Goal: Find specific page/section

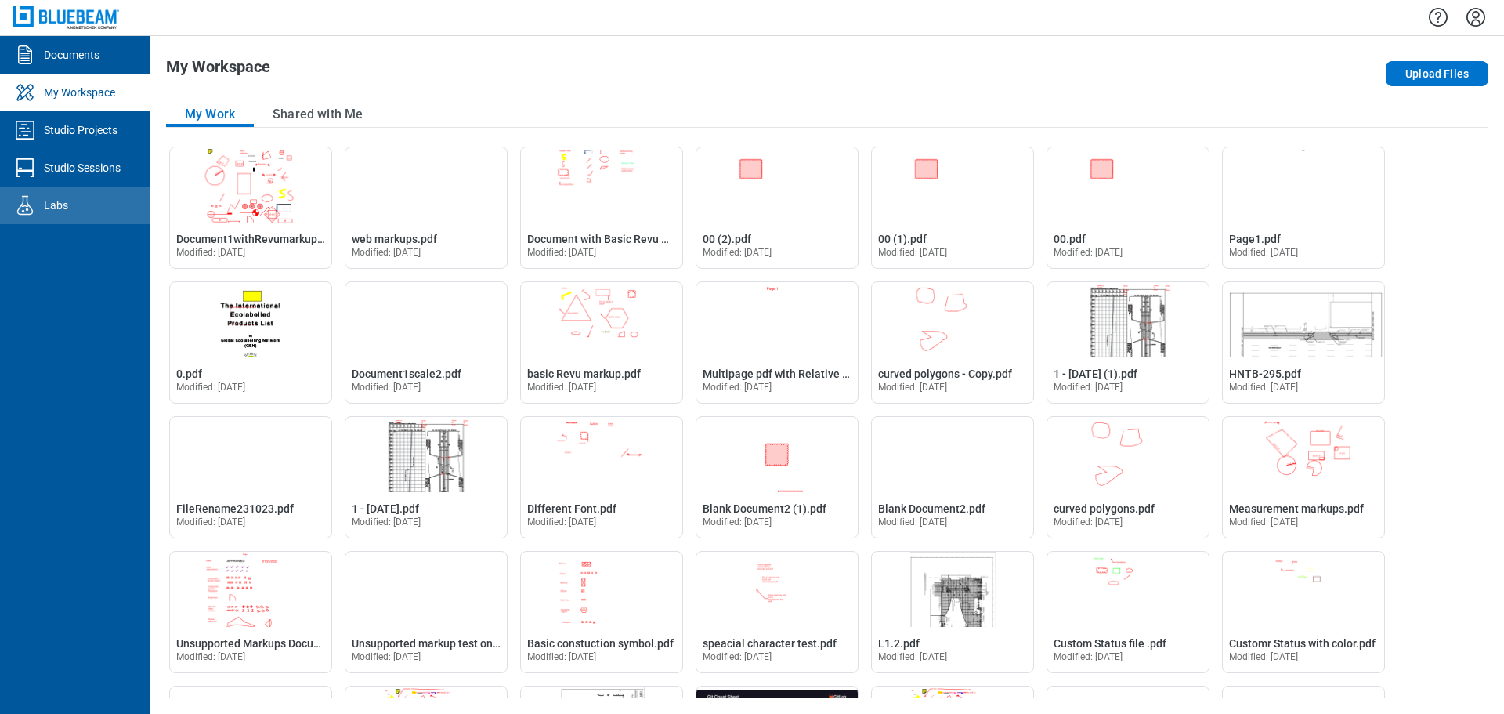
click at [73, 211] on link "Labs" at bounding box center [75, 205] width 150 height 38
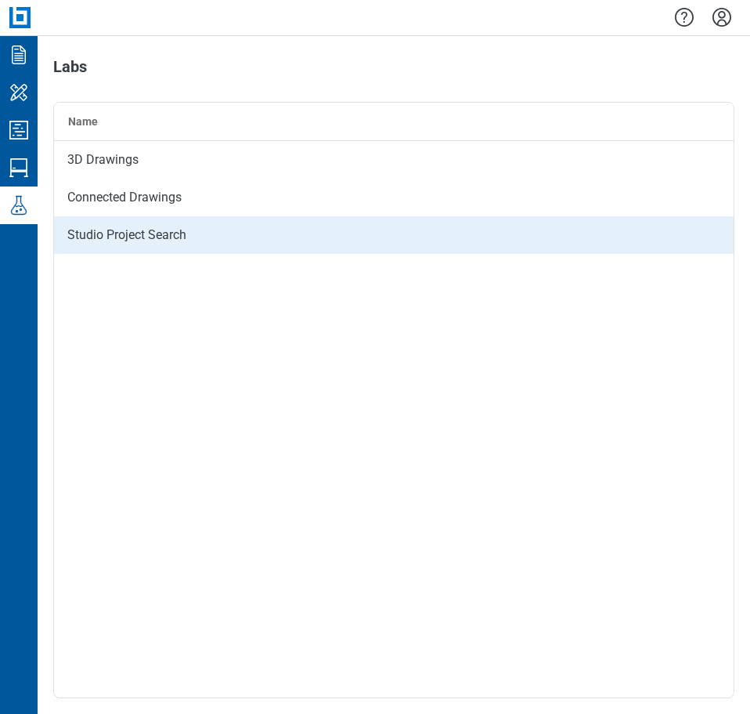
click at [166, 241] on div "Studio Project Search" at bounding box center [394, 235] width 680 height 38
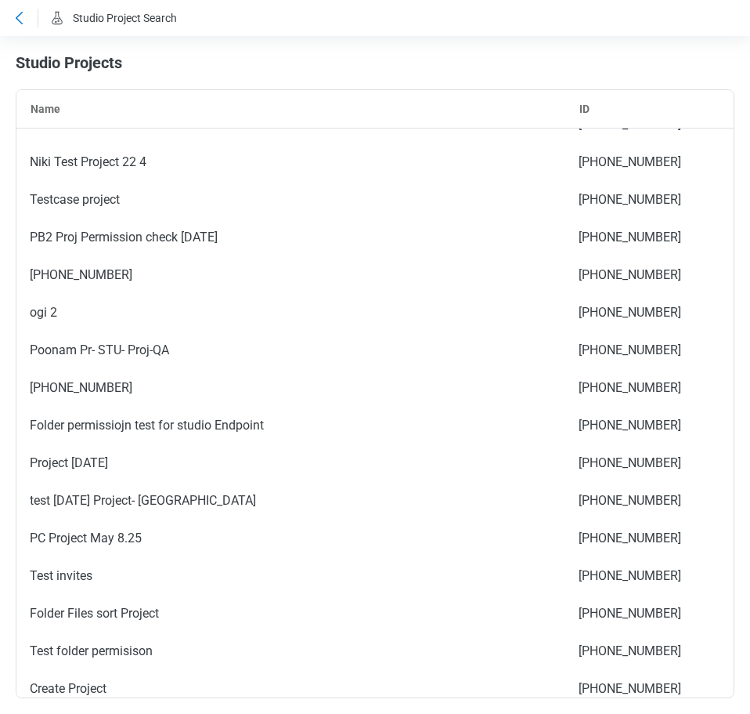
scroll to position [2589, 0]
